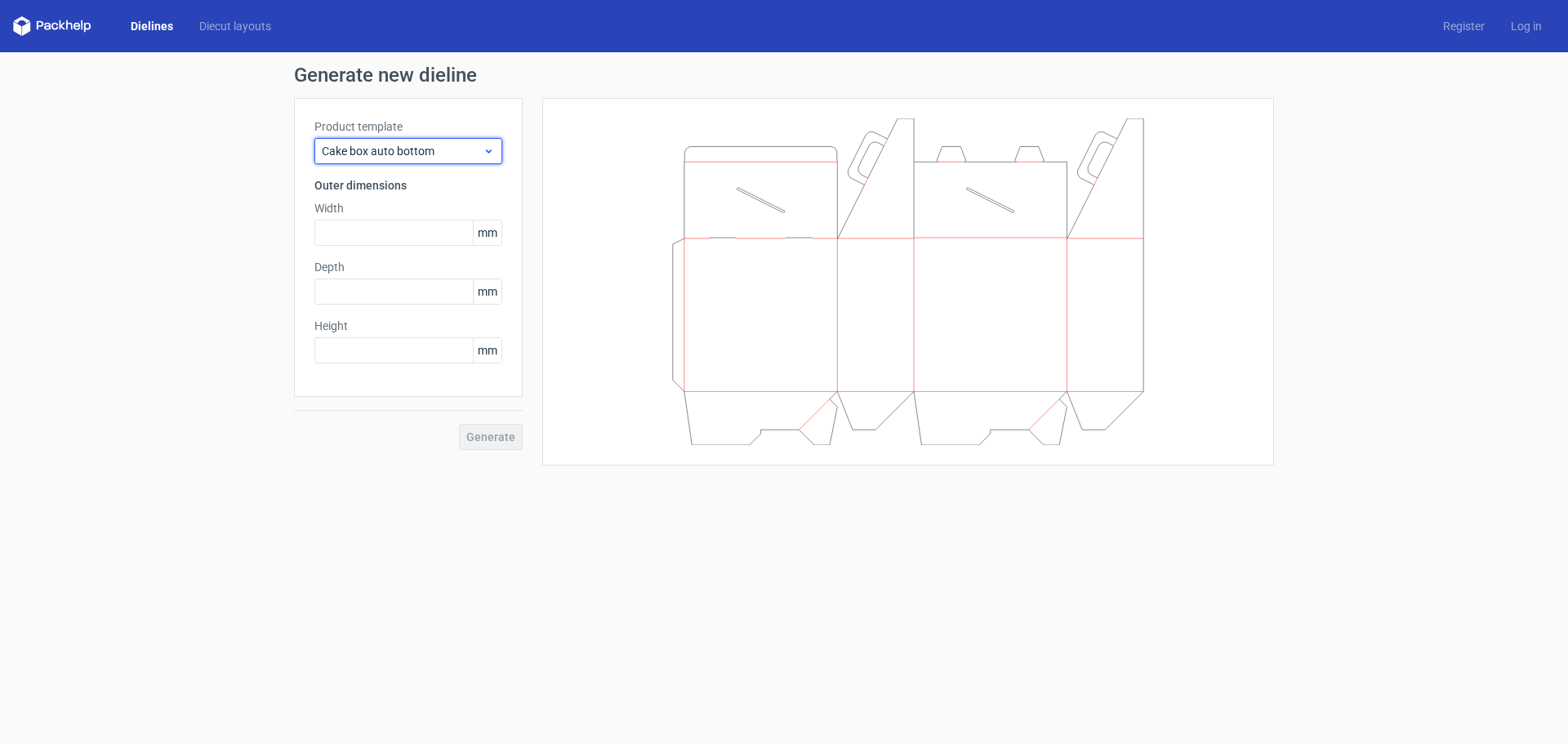
click at [478, 159] on div "Cake box auto bottom" at bounding box center [408, 151] width 188 height 26
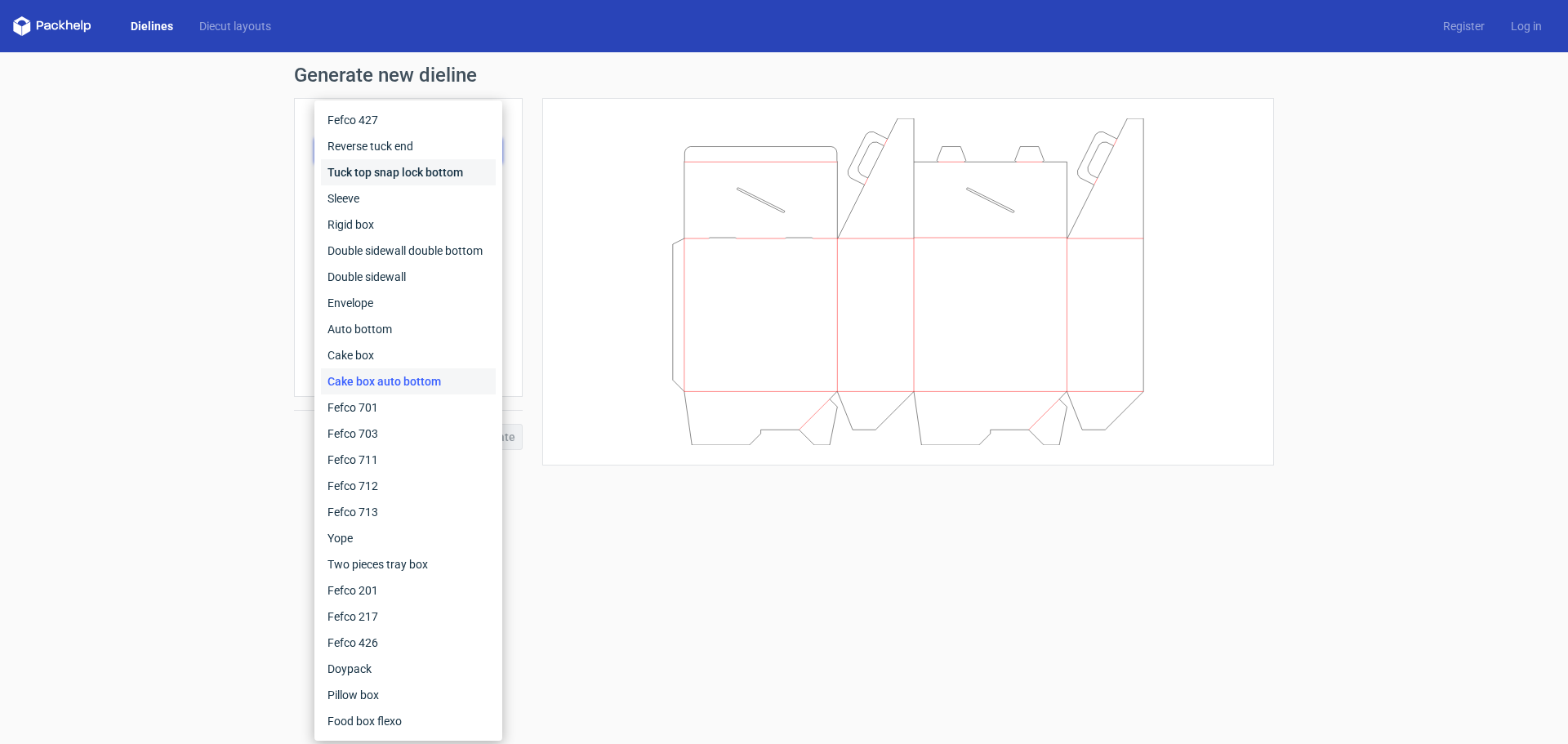
click at [446, 168] on div "Tuck top snap lock bottom" at bounding box center [408, 172] width 175 height 26
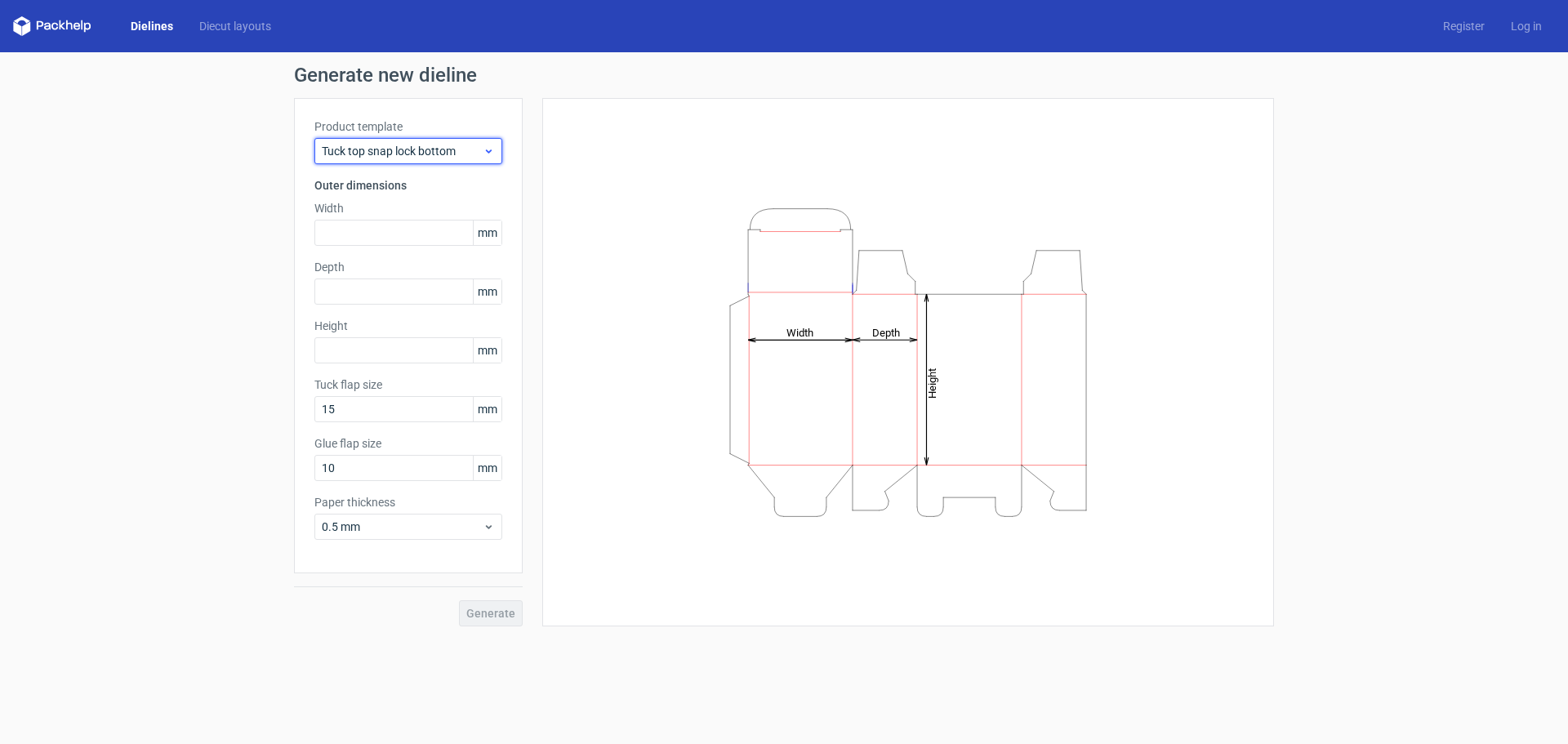
click at [435, 149] on span "Tuck top snap lock bottom" at bounding box center [402, 151] width 161 height 16
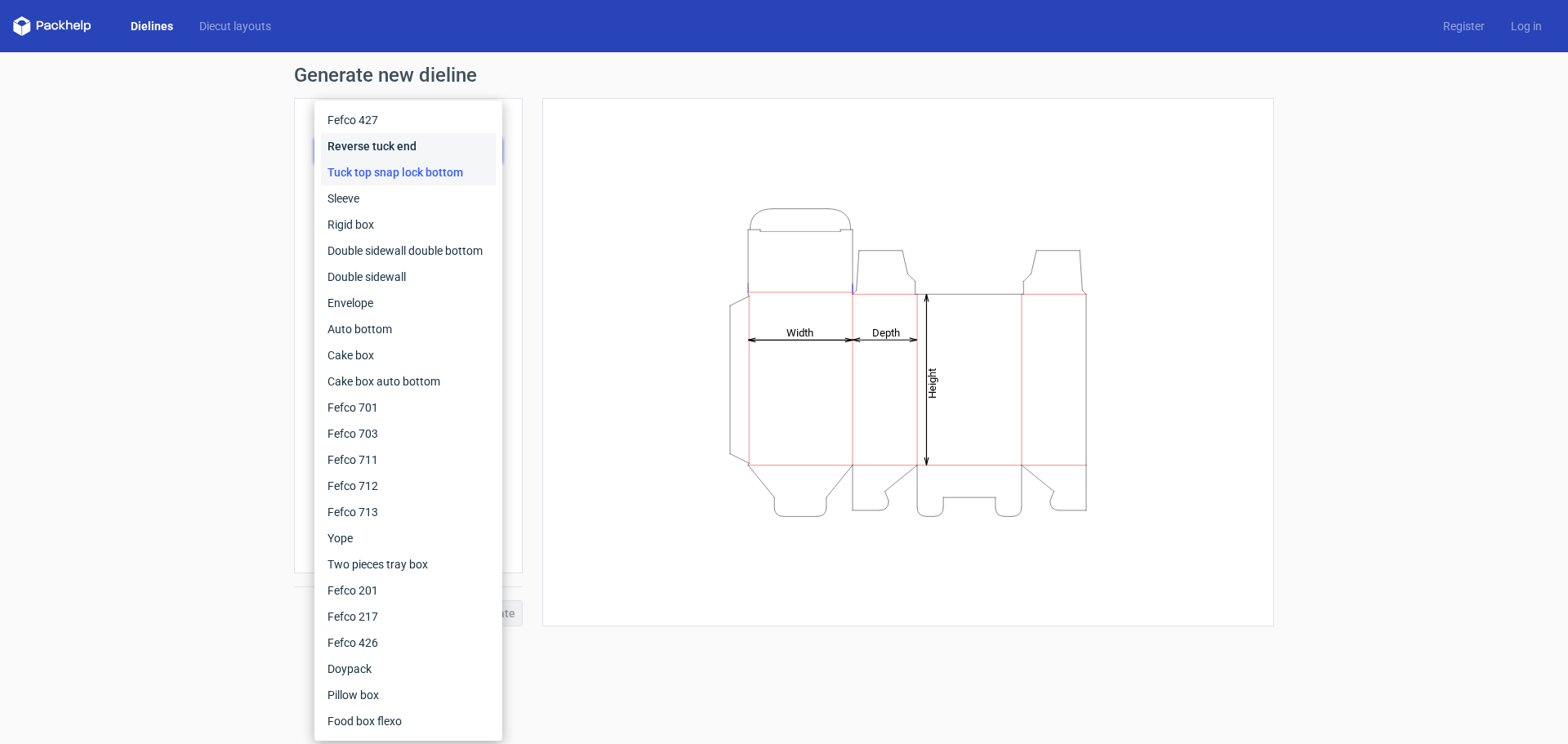
click at [432, 154] on div "Reverse tuck end" at bounding box center [408, 145] width 175 height 26
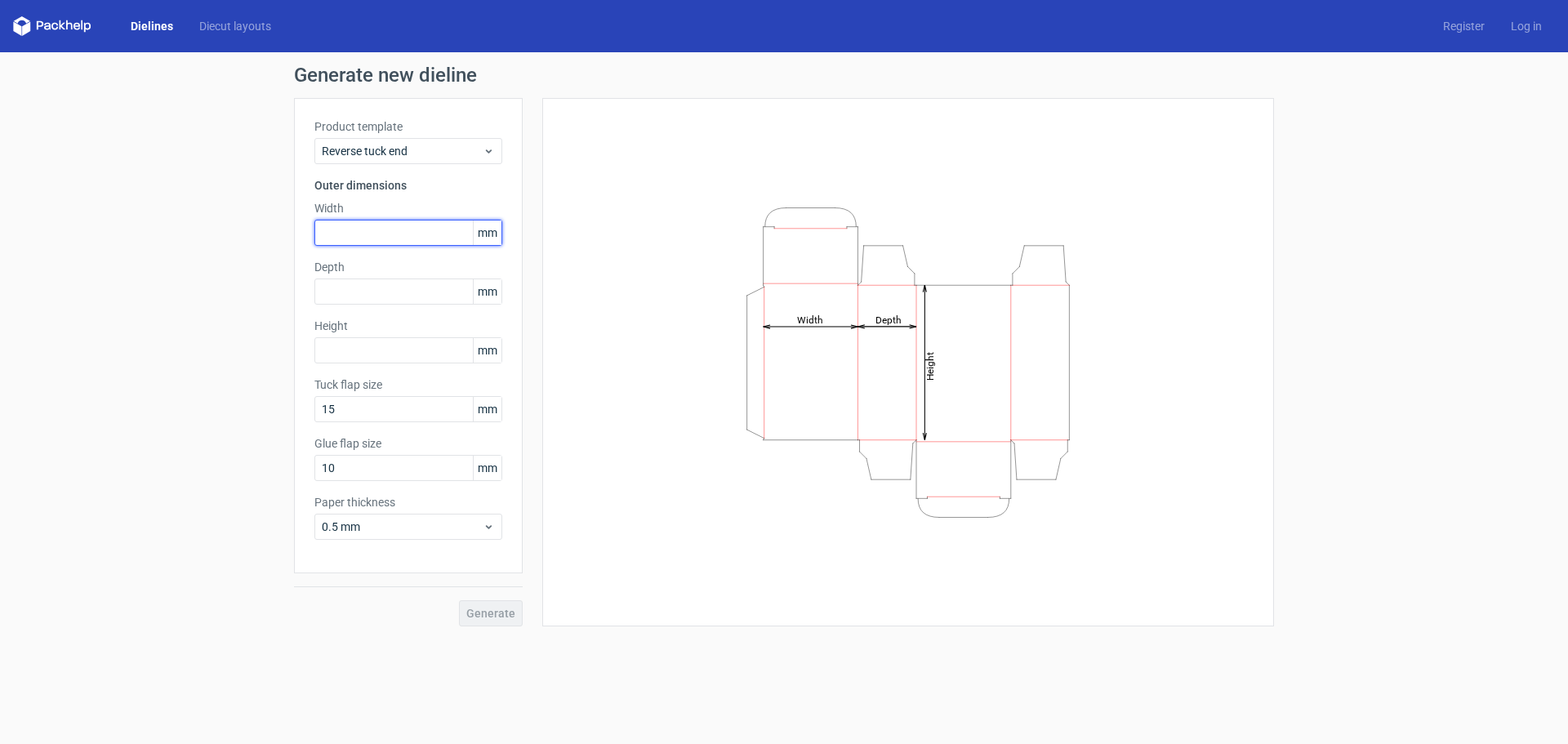
click at [420, 230] on input "text" at bounding box center [408, 232] width 188 height 26
type input "65"
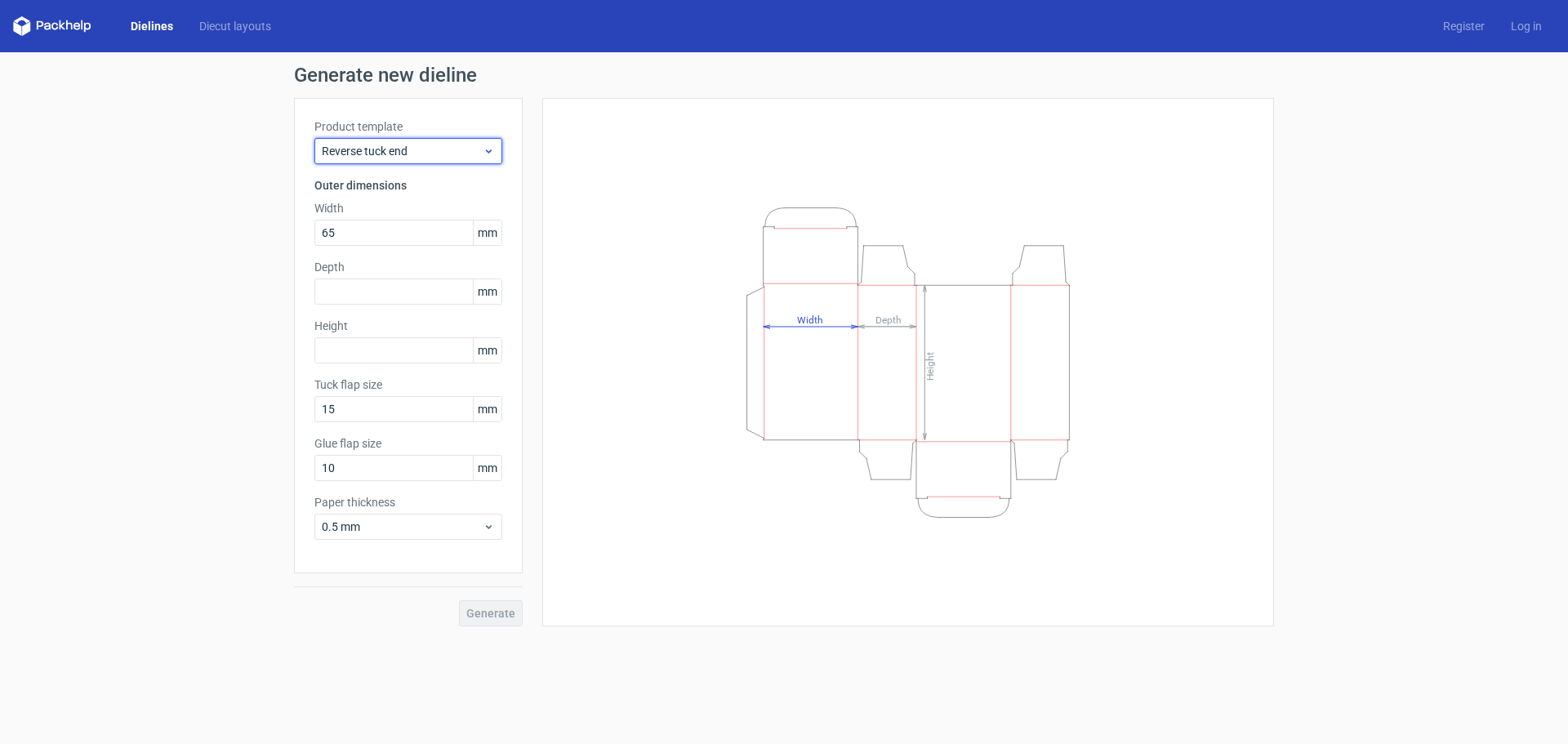
click at [424, 160] on div "Reverse tuck end" at bounding box center [408, 151] width 188 height 26
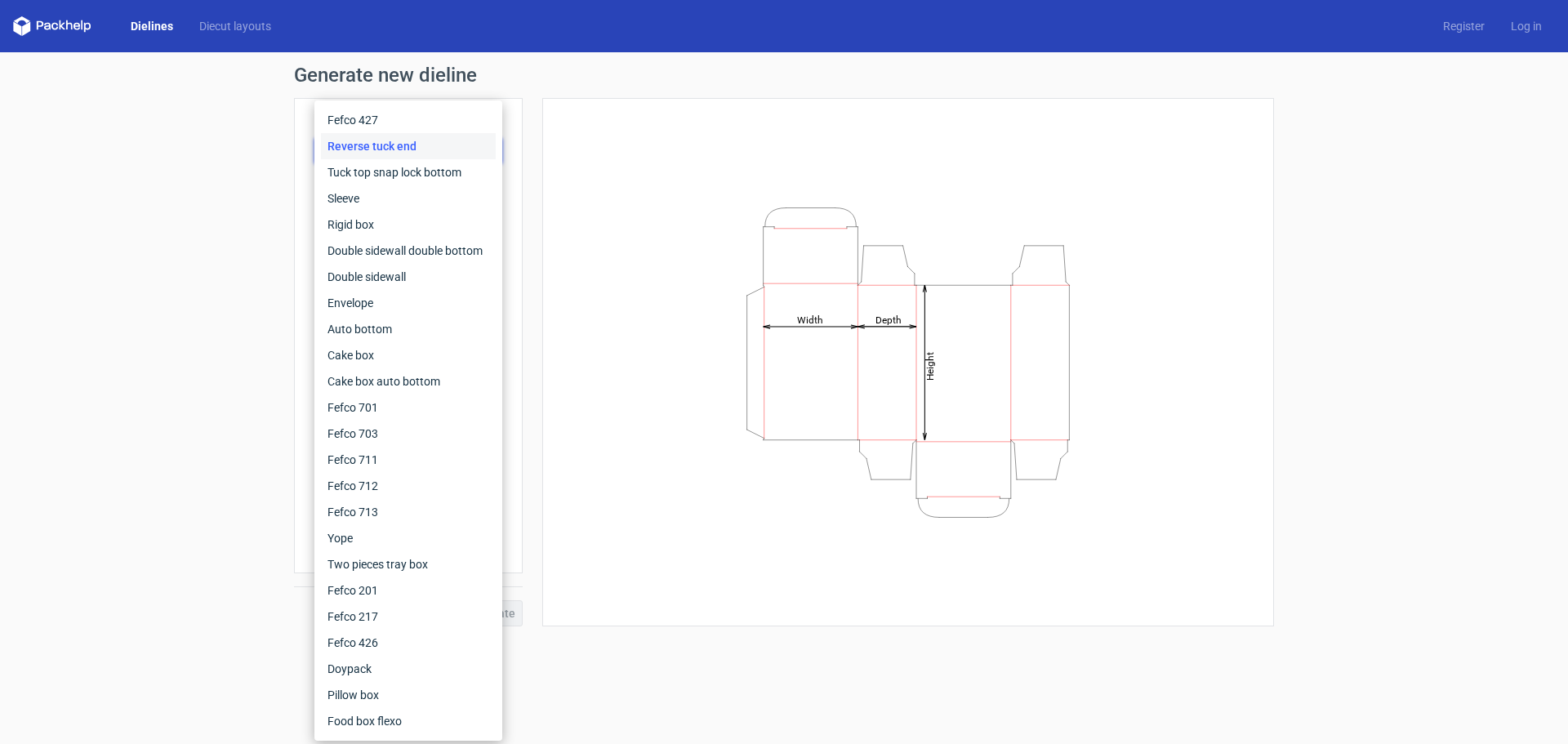
click at [426, 150] on div "Reverse tuck end" at bounding box center [408, 145] width 175 height 26
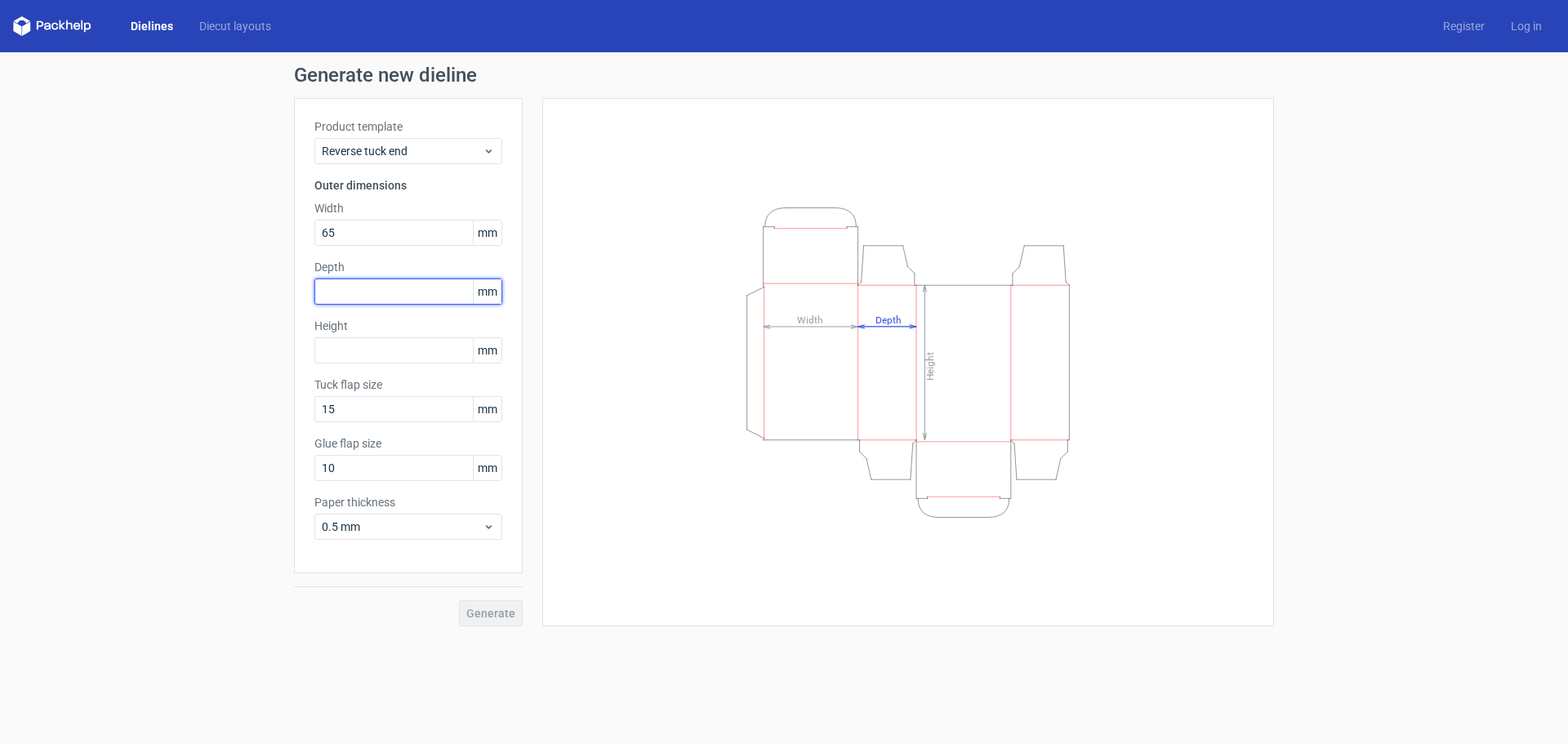
click at [406, 293] on input "text" at bounding box center [408, 290] width 188 height 26
click at [404, 352] on div "Height mm" at bounding box center [408, 339] width 188 height 45
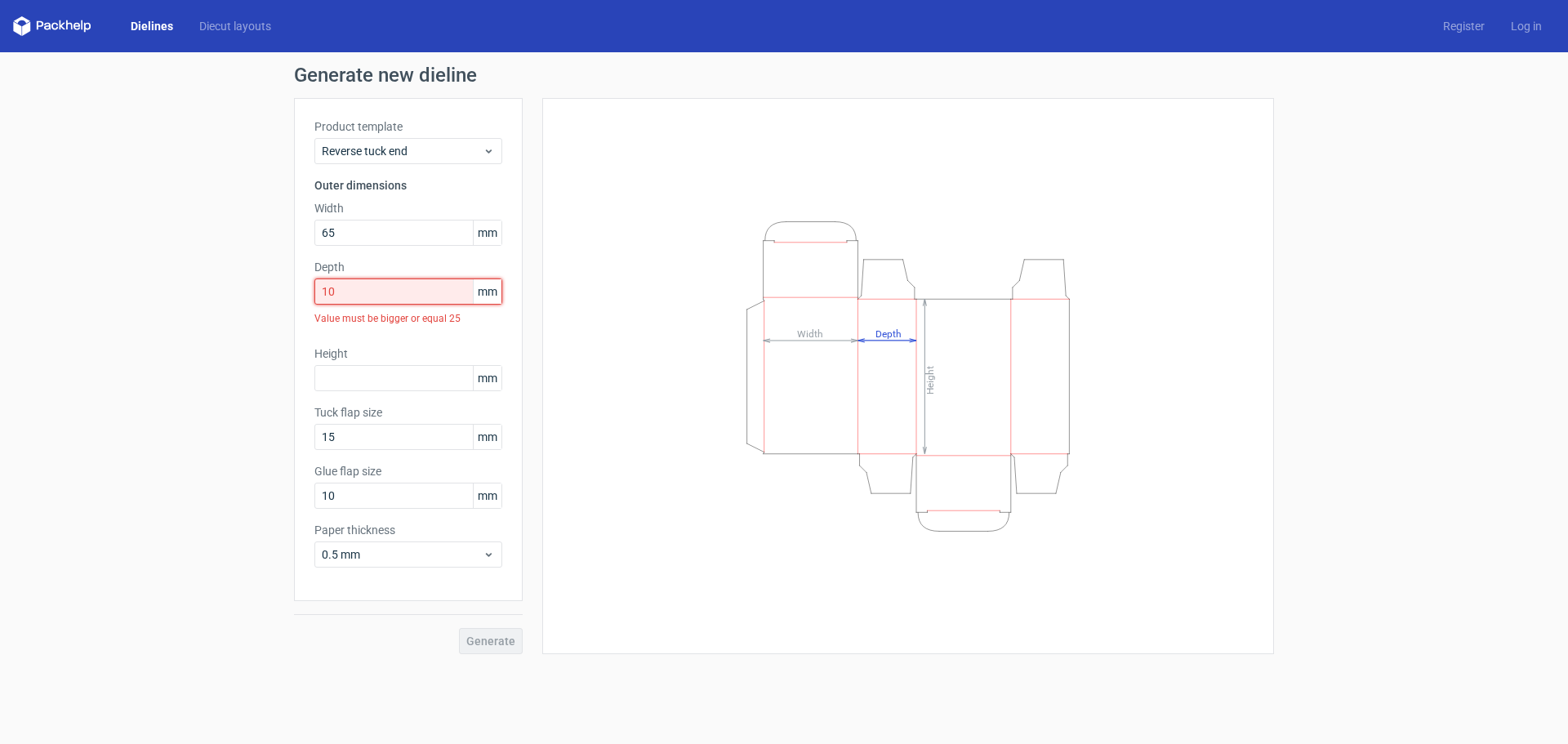
click at [362, 299] on input "10" at bounding box center [408, 290] width 188 height 26
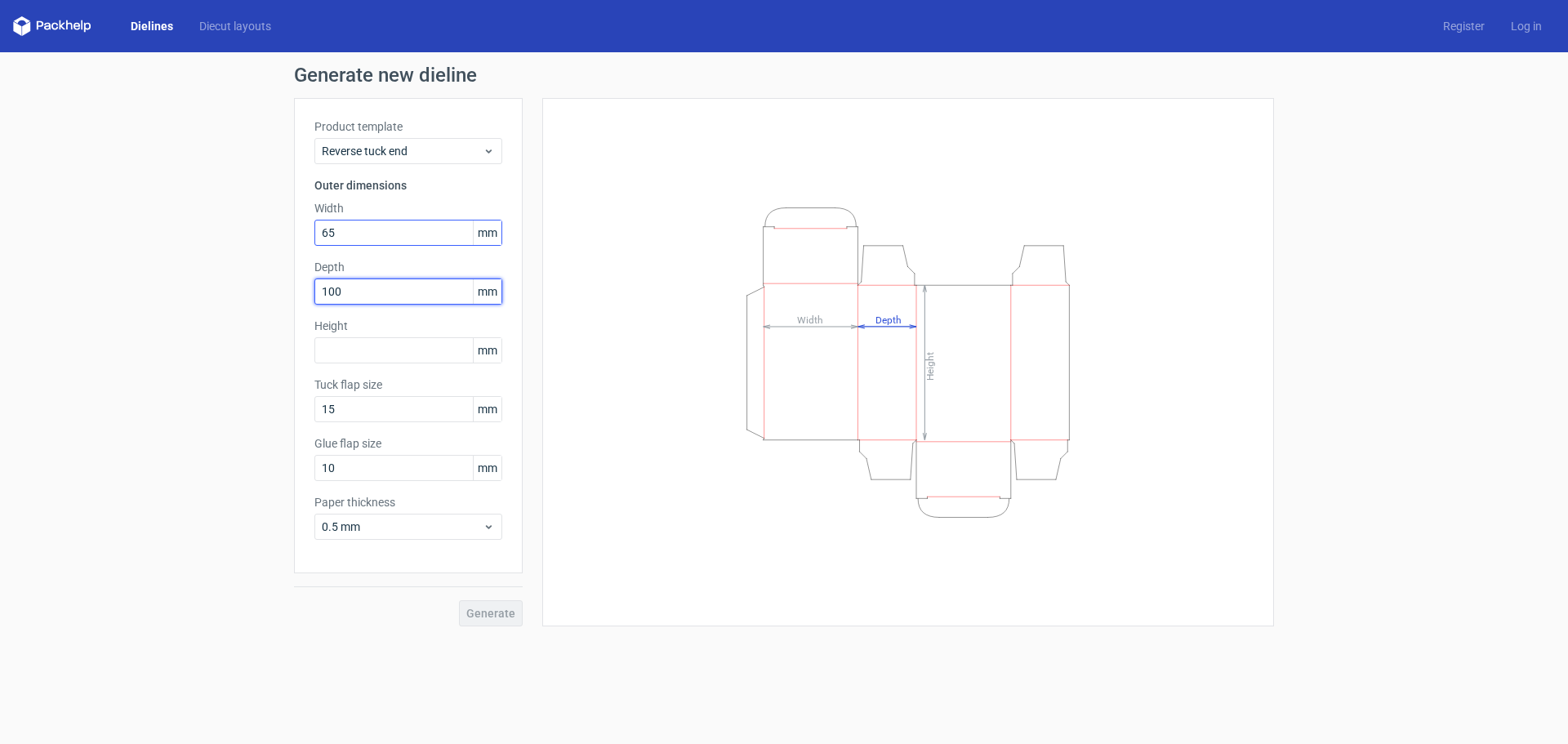
type input "100"
click at [360, 235] on input "65" at bounding box center [408, 232] width 188 height 26
click at [383, 339] on div "Product template Reverse tuck end Outer dimensions Width 650 mm Depth 100 mm He…" at bounding box center [408, 335] width 229 height 475
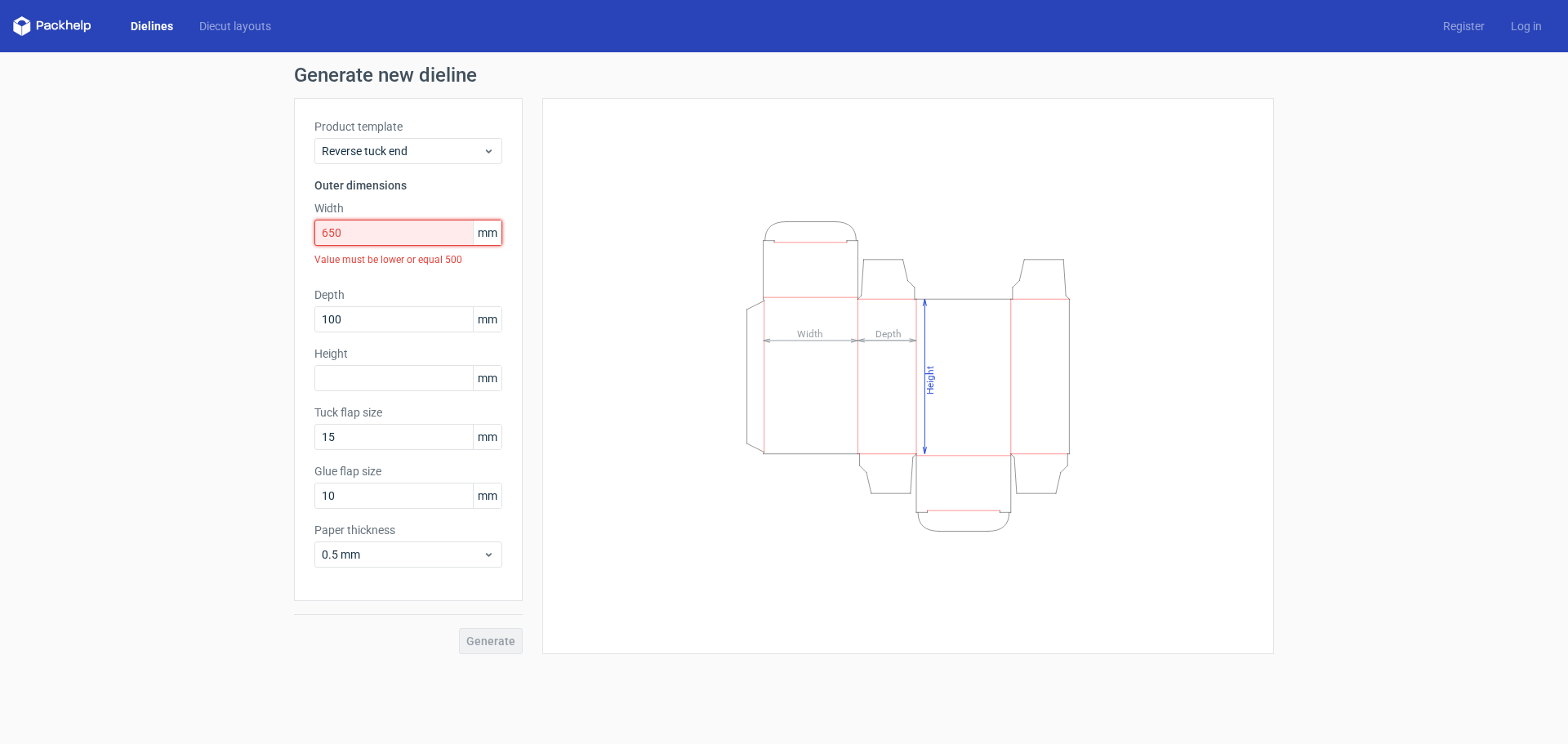
click at [365, 235] on input "650" at bounding box center [408, 232] width 188 height 26
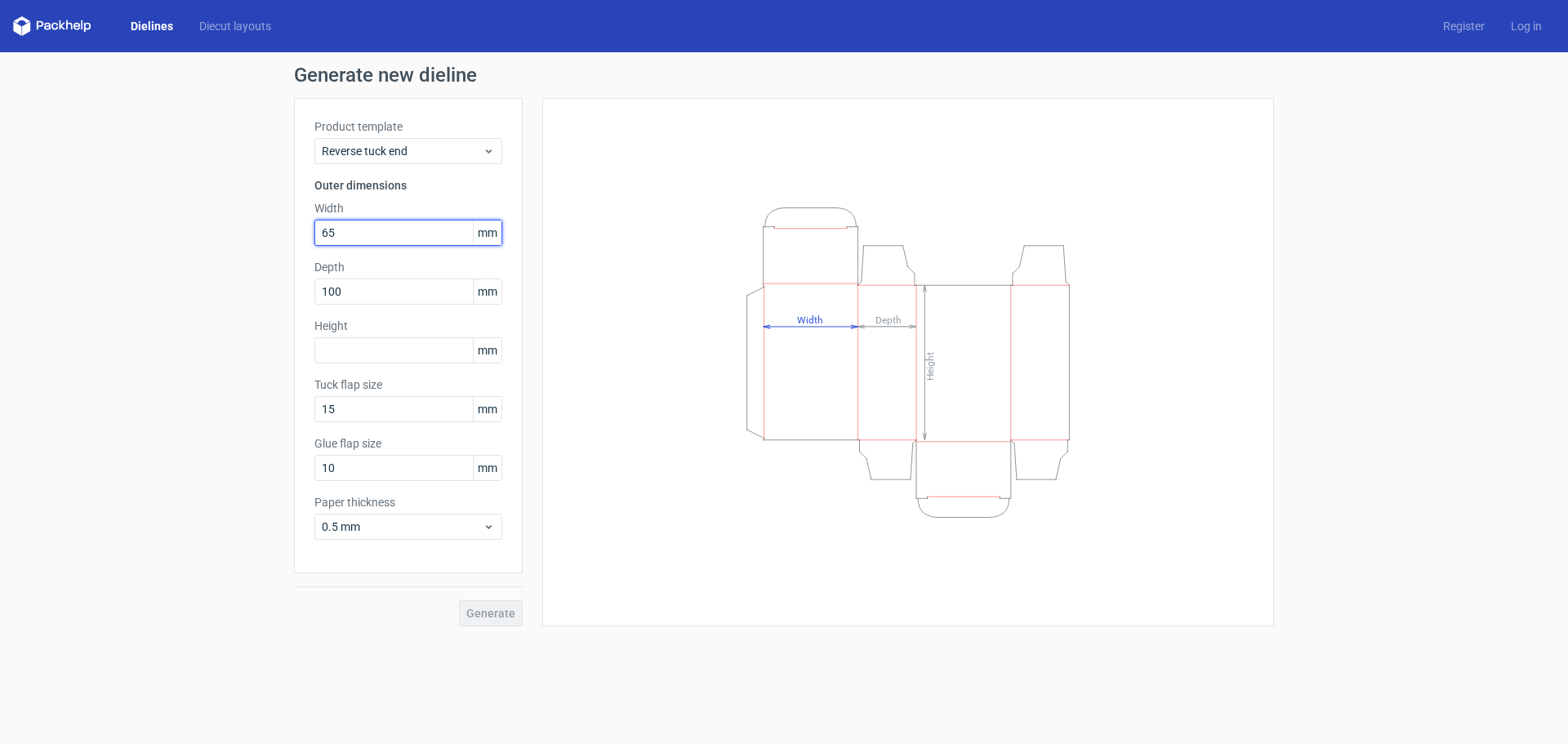
type input "65"
click at [356, 331] on label "Height" at bounding box center [408, 325] width 188 height 16
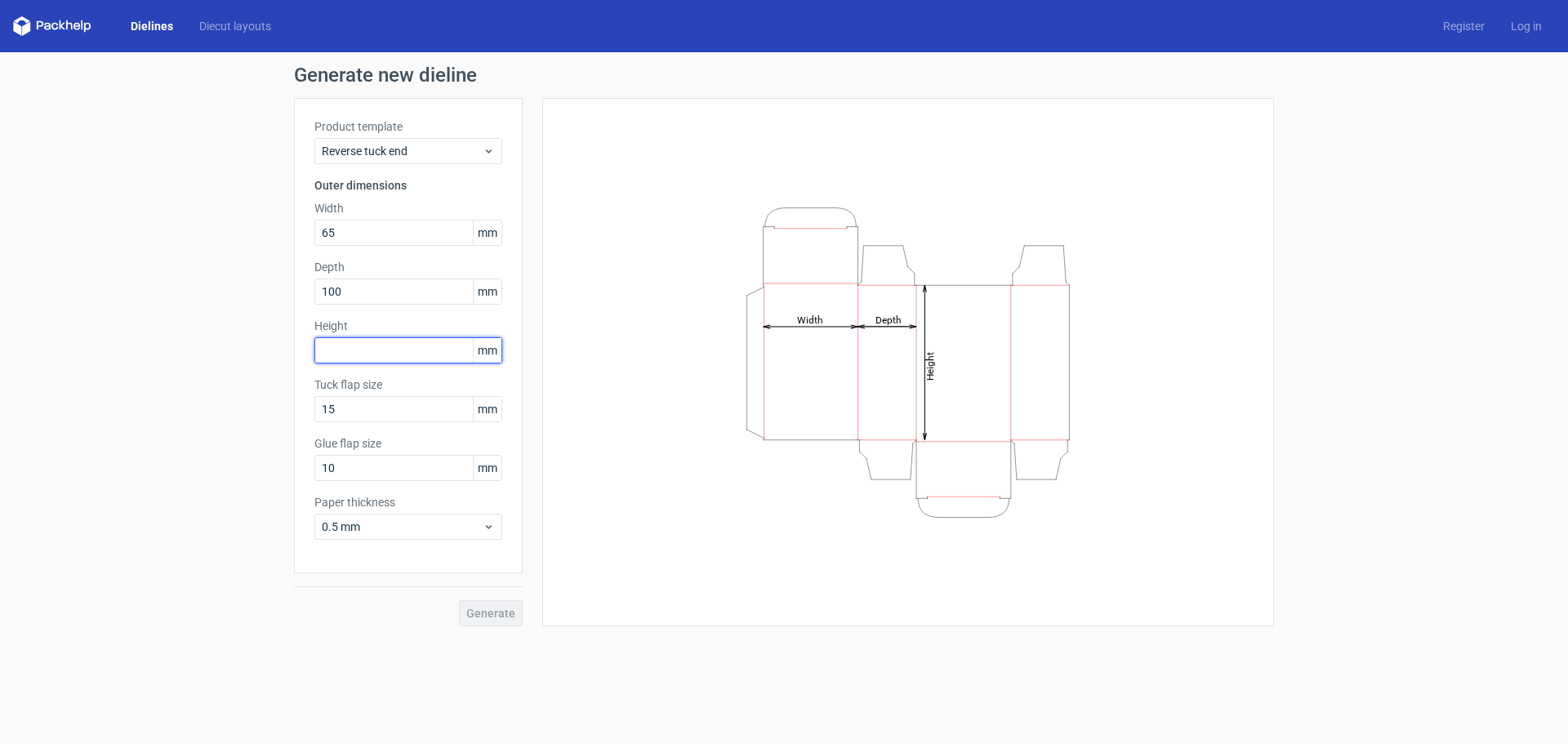
click at [365, 349] on input "text" at bounding box center [408, 349] width 188 height 26
type input "4"
type input "145"
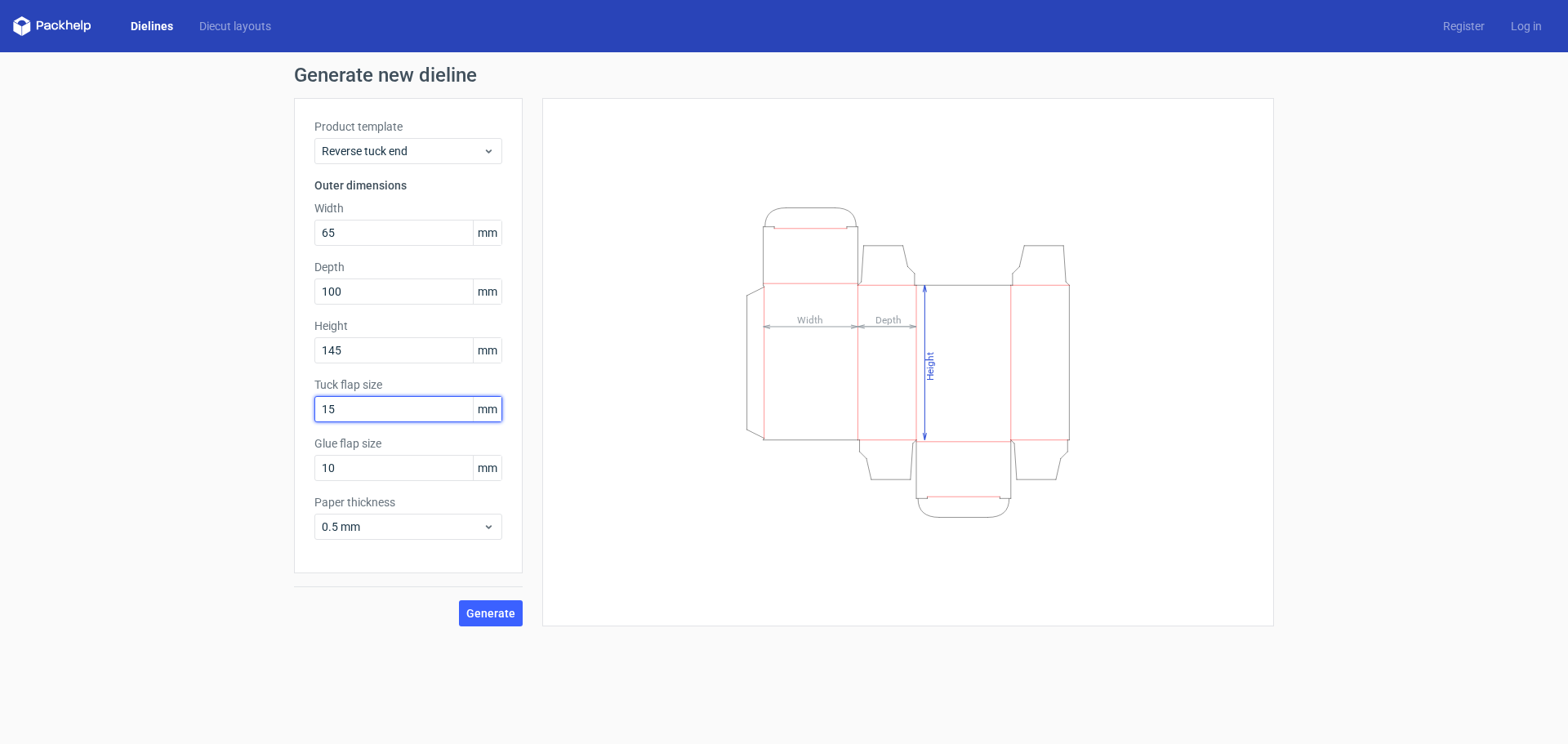
click at [423, 403] on input "15" at bounding box center [408, 408] width 188 height 26
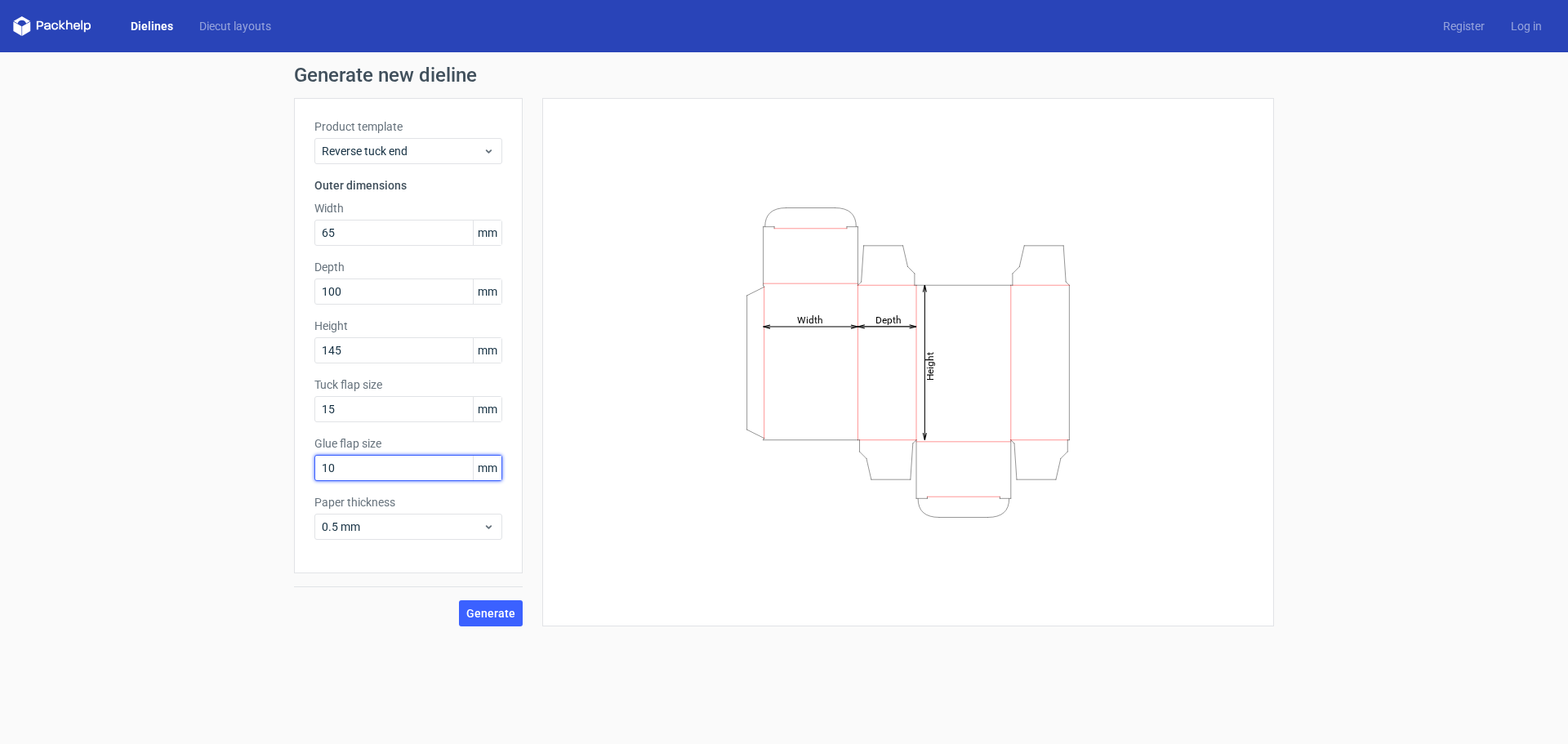
click at [382, 464] on input "10" at bounding box center [408, 467] width 188 height 26
drag, startPoint x: 382, startPoint y: 471, endPoint x: 308, endPoint y: 470, distance: 74.0
click at [308, 470] on div "Product template Reverse tuck end Outer dimensions Width 65 mm Depth 100 mm Hei…" at bounding box center [408, 335] width 229 height 475
type input "15"
click at [391, 519] on span "0.5 mm" at bounding box center [402, 527] width 161 height 16
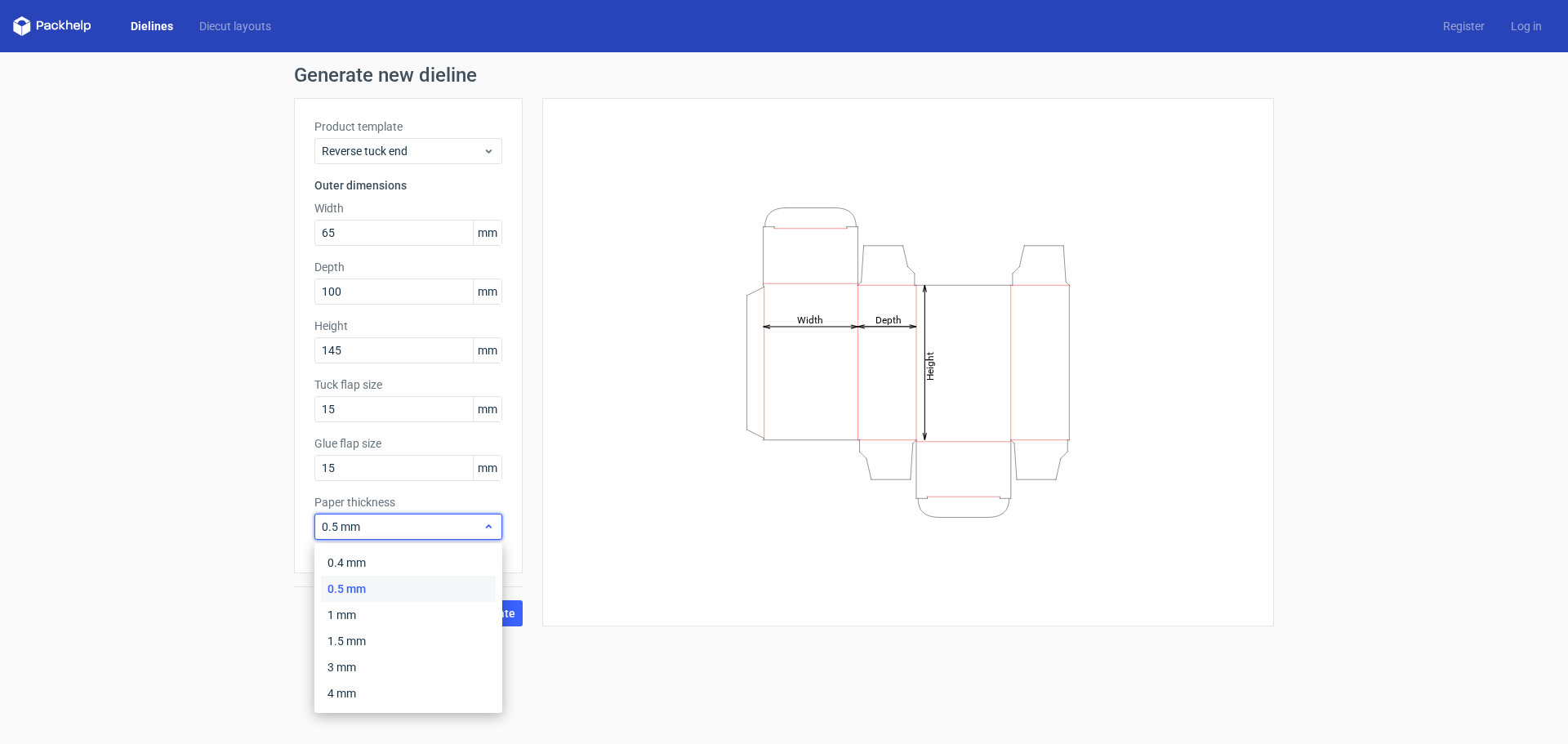
click at [391, 519] on span "0.5 mm" at bounding box center [402, 527] width 161 height 16
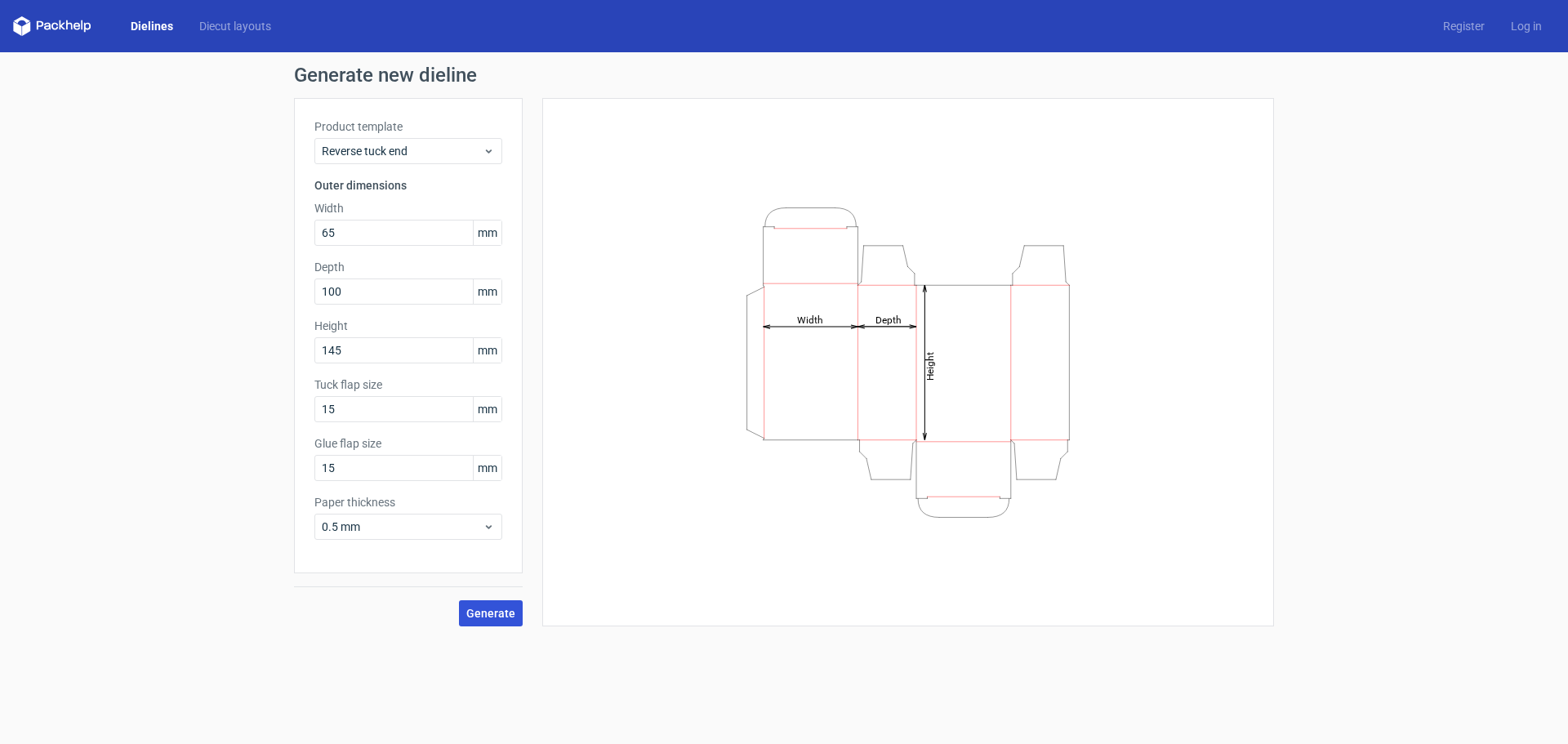
click at [485, 608] on span "Generate" at bounding box center [490, 613] width 49 height 12
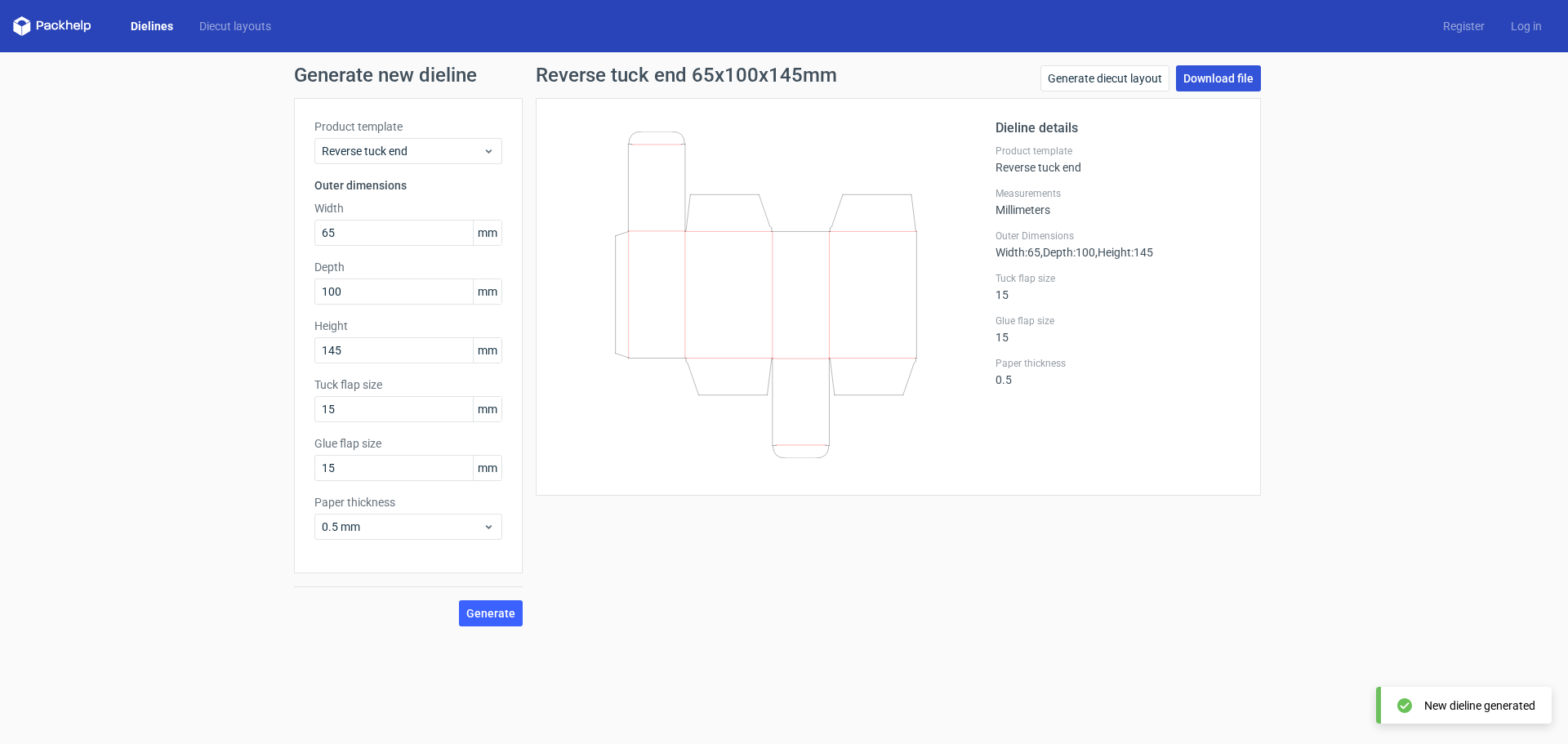
click at [1204, 80] on link "Download file" at bounding box center [1218, 78] width 85 height 26
drag, startPoint x: 399, startPoint y: 285, endPoint x: 364, endPoint y: 364, distance: 86.4
click at [298, 280] on div "Product template Reverse tuck end Outer dimensions Width 65 mm Depth 100 mm Hei…" at bounding box center [408, 335] width 229 height 475
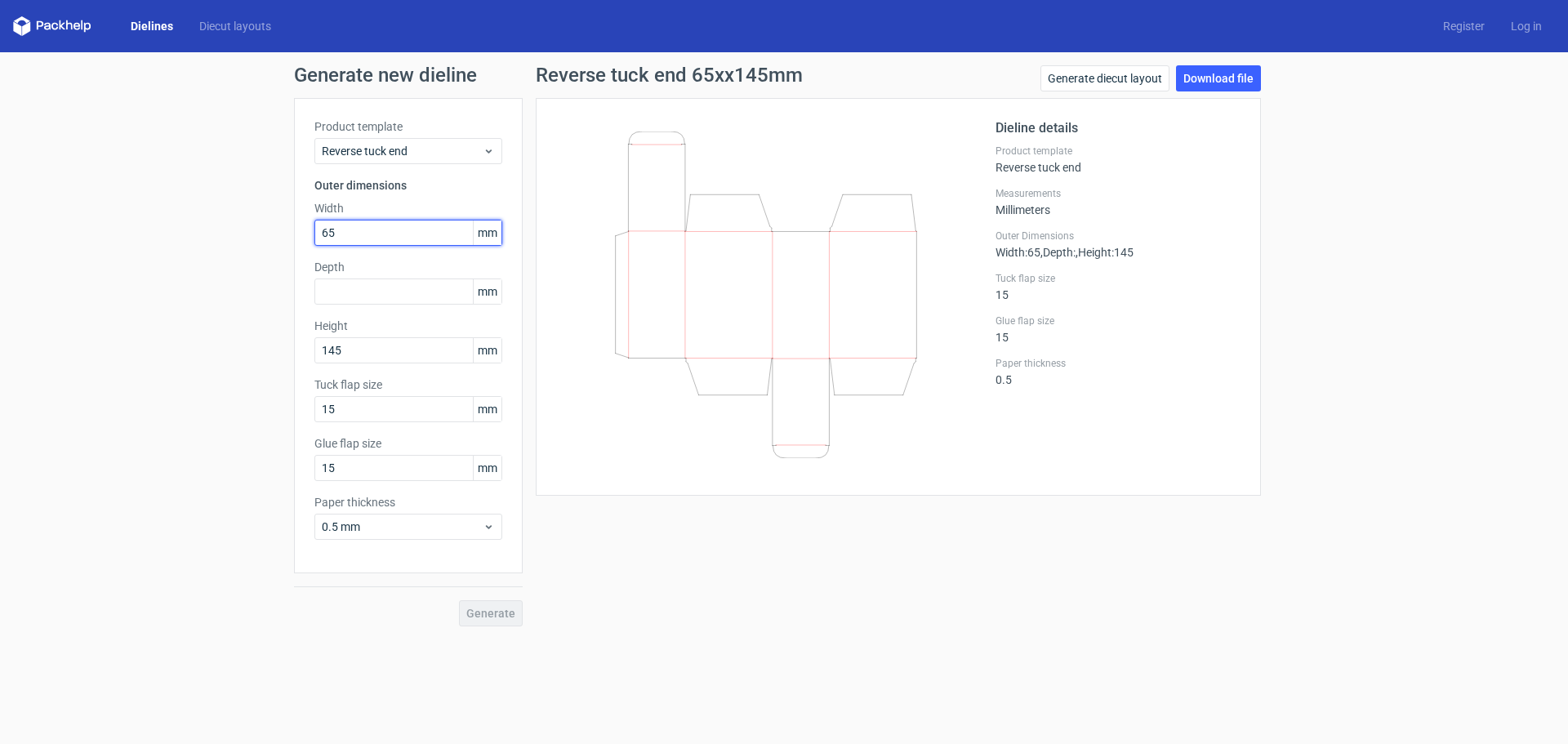
click at [385, 232] on input "65" at bounding box center [408, 232] width 188 height 26
paste input "100"
type input "100"
click at [385, 298] on input "text" at bounding box center [408, 290] width 188 height 26
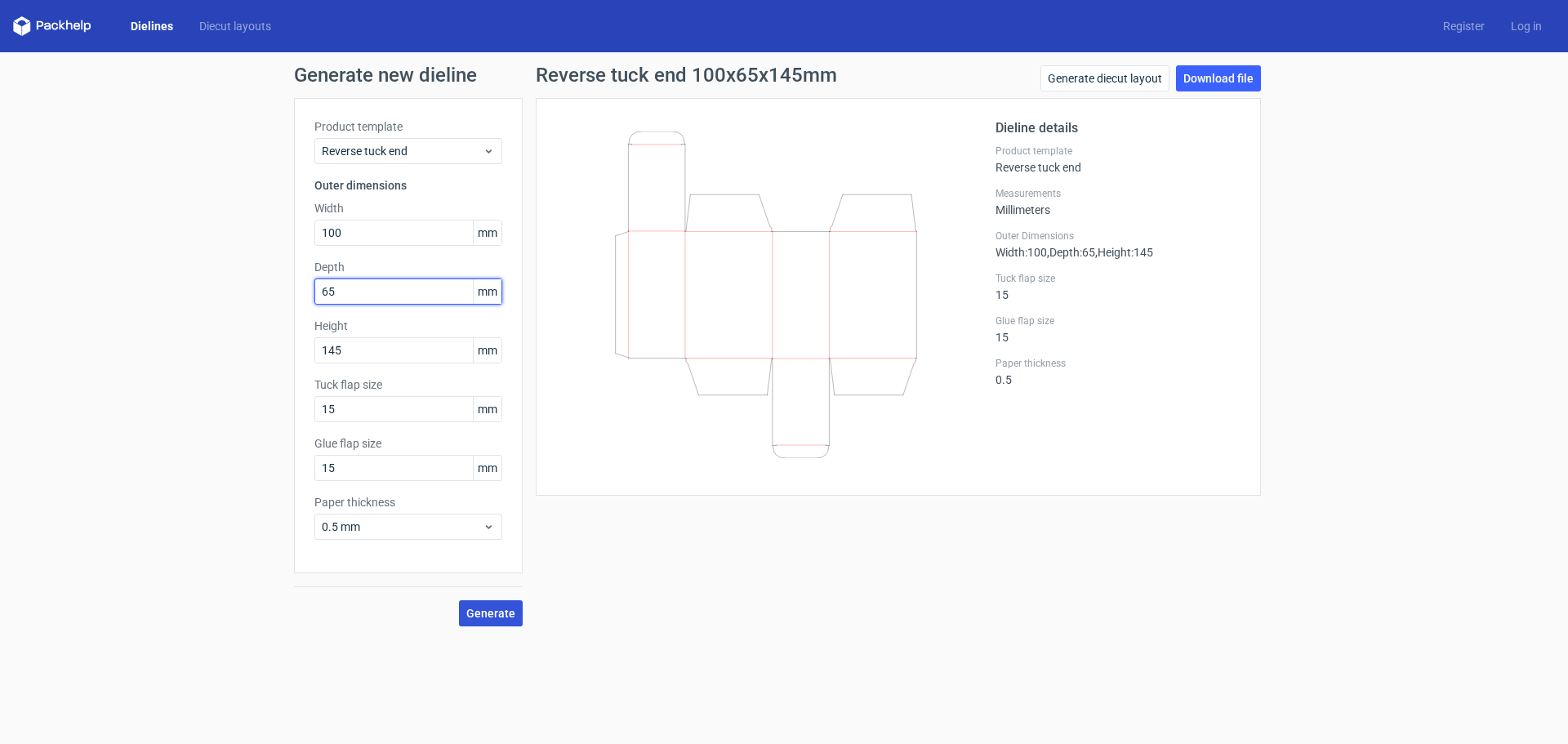
type input "65"
click at [501, 619] on span "Generate" at bounding box center [490, 613] width 49 height 12
click at [521, 604] on button "Generate" at bounding box center [490, 612] width 63 height 26
click at [1220, 78] on link "Download file" at bounding box center [1218, 78] width 85 height 26
